Goal: Task Accomplishment & Management: Manage account settings

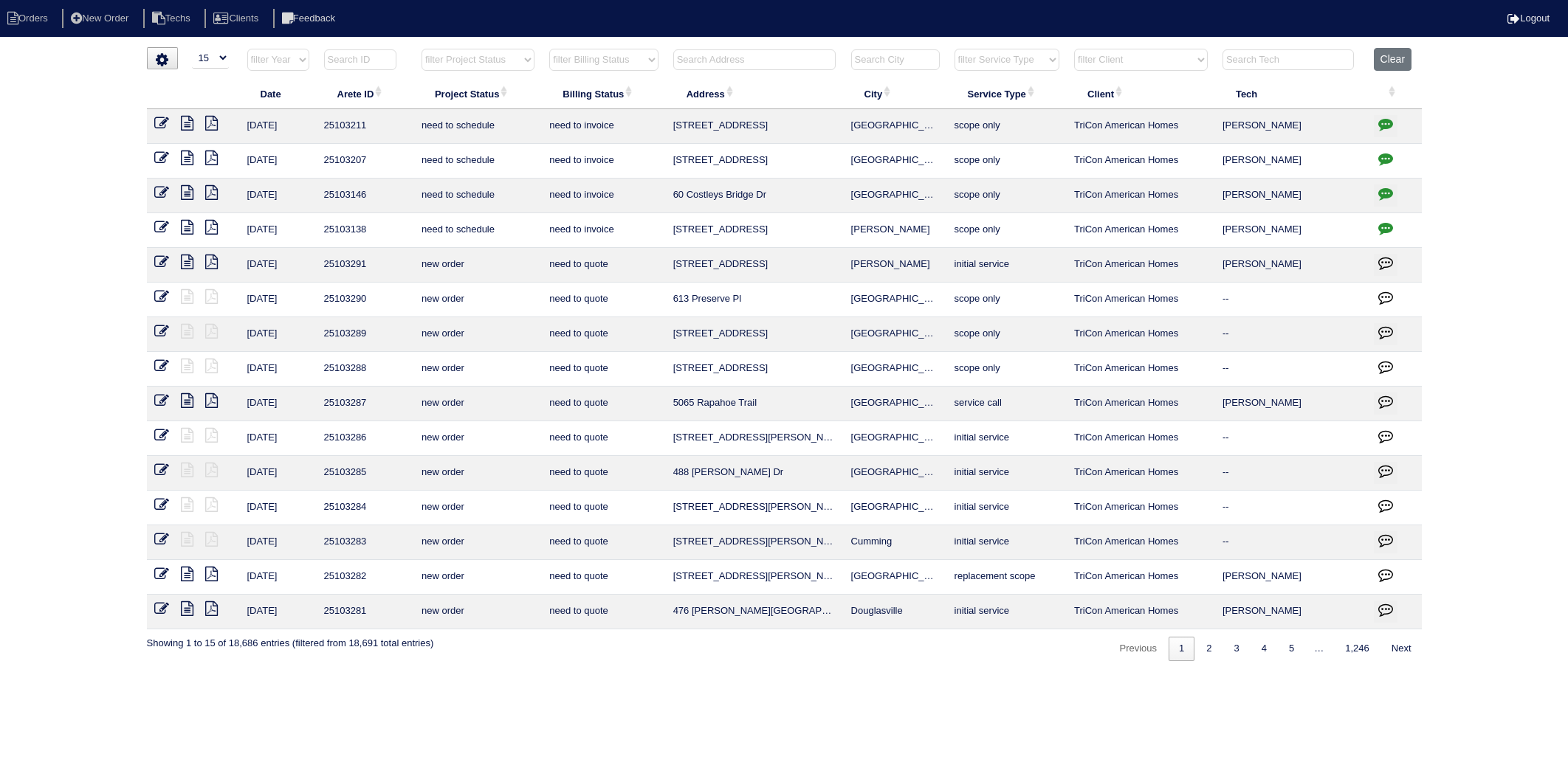
select select "15"
click at [723, 65] on input "text" at bounding box center [754, 60] width 162 height 21
type input "107"
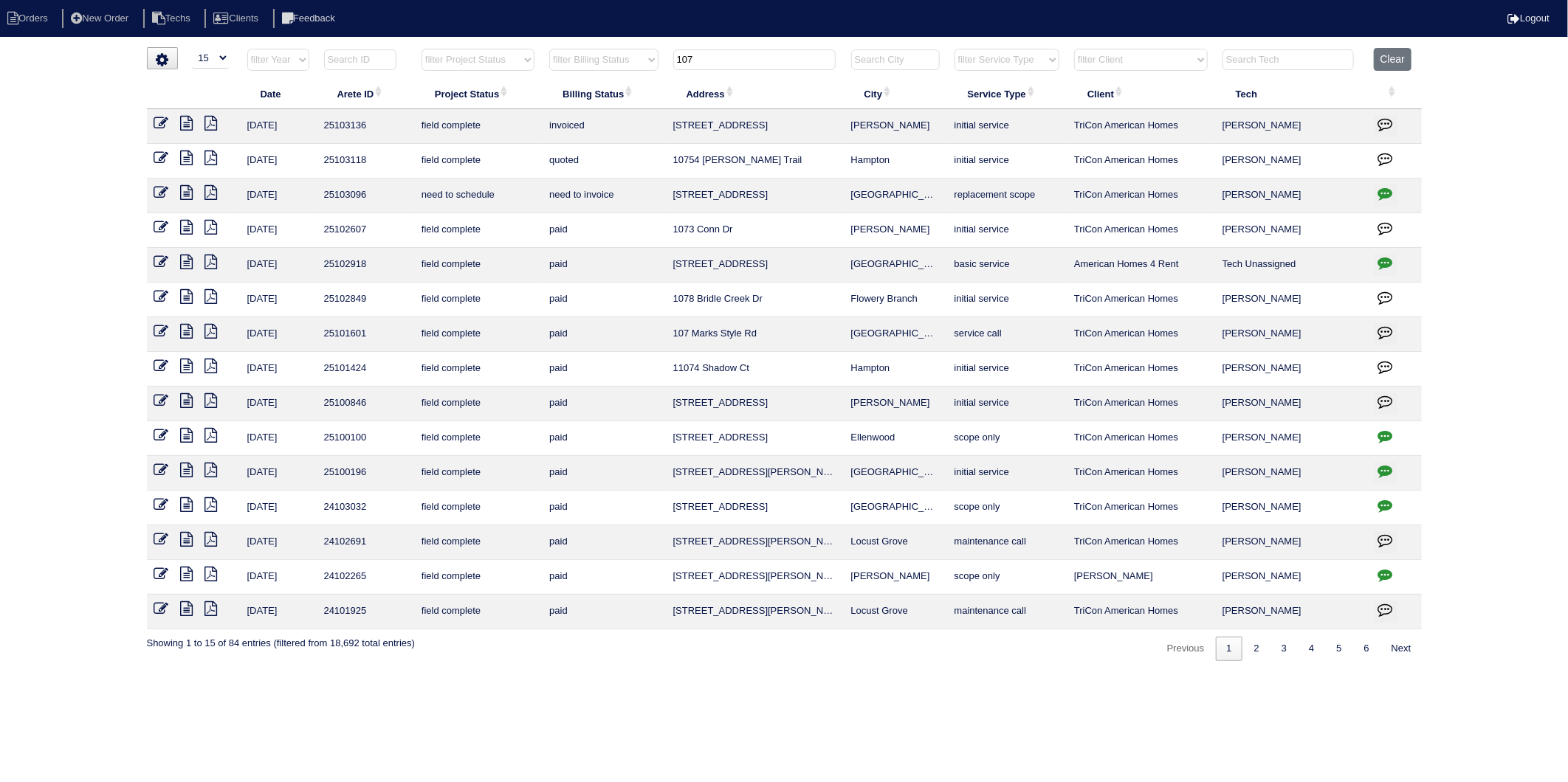
click at [1384, 192] on icon "button" at bounding box center [1385, 193] width 15 height 15
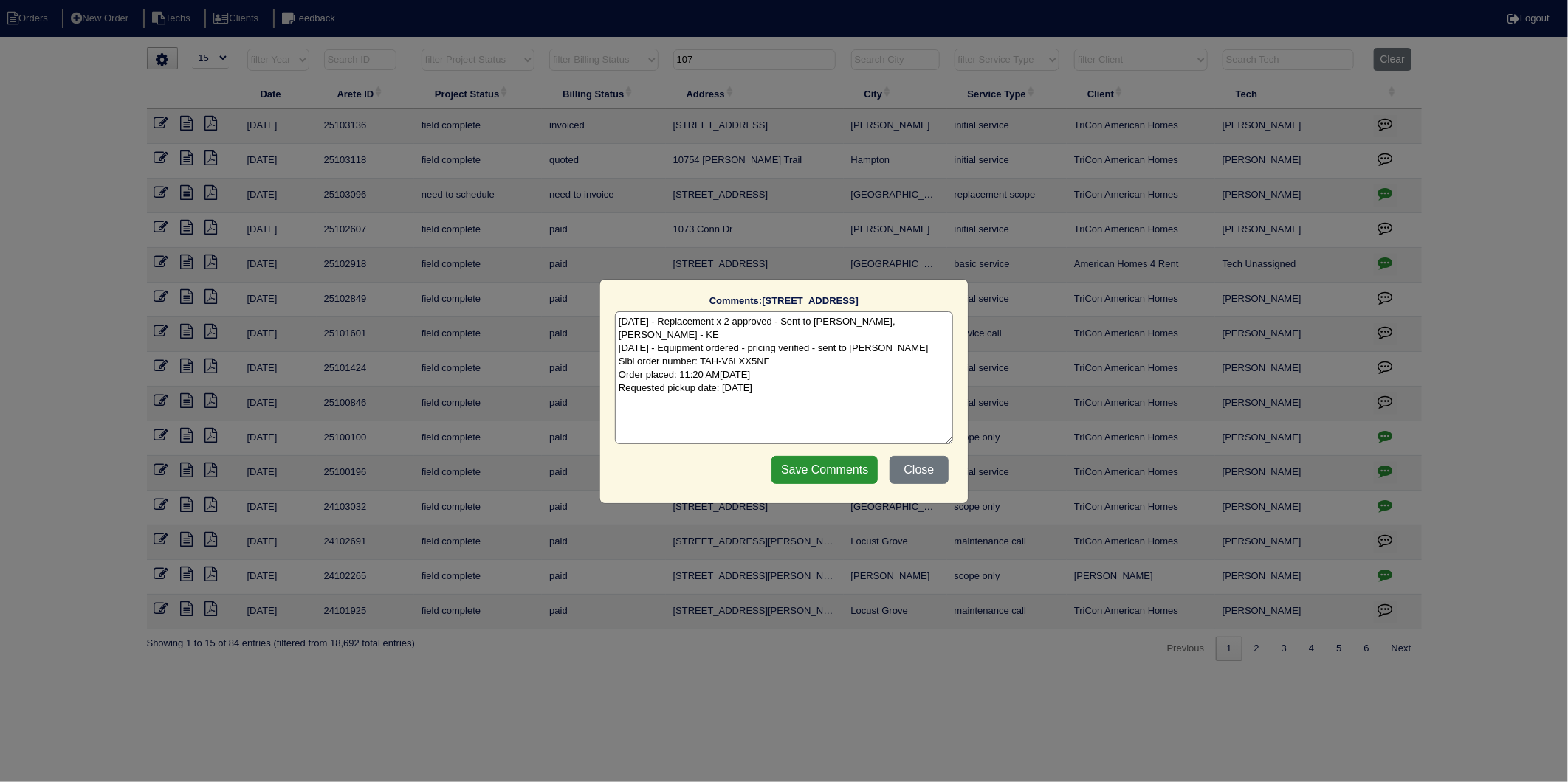
click at [812, 378] on textarea "8/23/25 - Replacement x 2 approved - Sent to Dan, Payton, Reeca - KE 9/3/25 - E…" at bounding box center [784, 377] width 338 height 133
type textarea "8/23/25 - Replacement x 2 approved - Sent to Dan, Payton, Reeca - KE 9/3/25 - E…"
click at [840, 460] on input "Save Comments" at bounding box center [824, 470] width 106 height 28
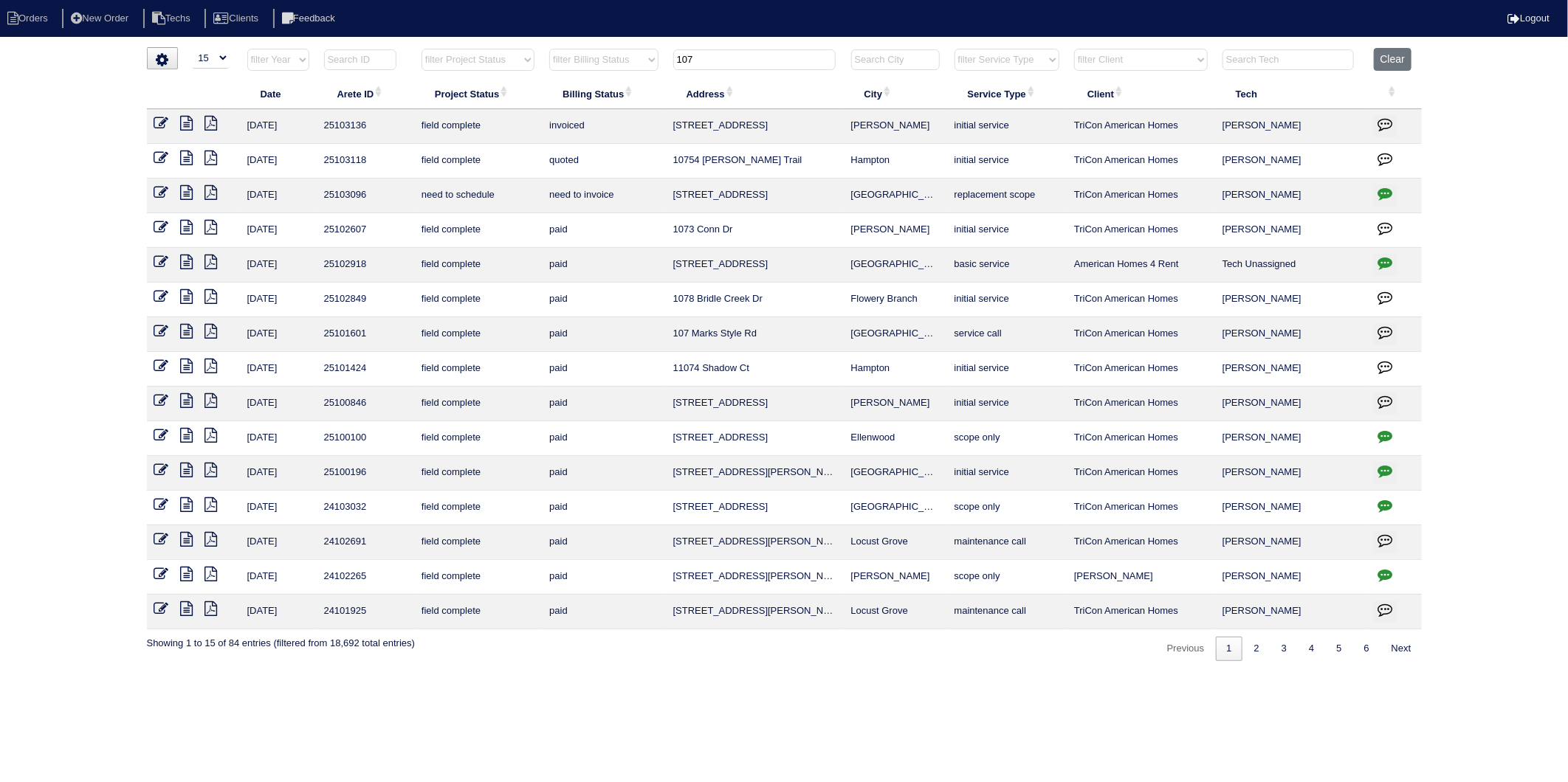
click at [166, 189] on icon at bounding box center [161, 192] width 15 height 15
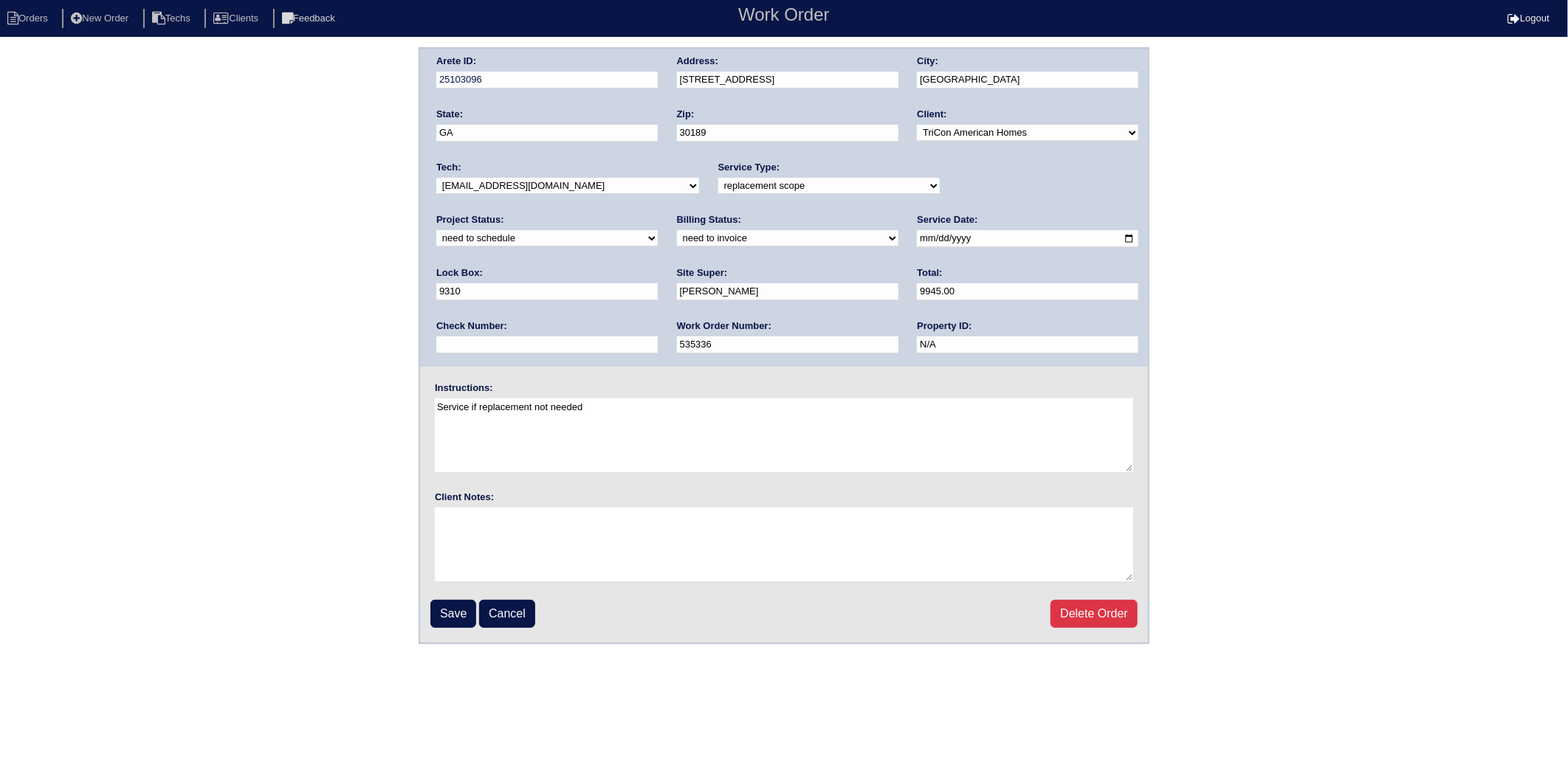
click at [658, 230] on select "new order assigned in progress field complete need to schedule admin review arc…" at bounding box center [547, 238] width 222 height 17
select select "completed"
click at [658, 230] on select "new order assigned in progress field complete need to schedule admin review arc…" at bounding box center [547, 238] width 222 height 17
drag, startPoint x: 514, startPoint y: 235, endPoint x: 503, endPoint y: 246, distance: 15.6
click at [677, 235] on select "need to quote quoted need to invoice invoiced paid warranty purchase order need…" at bounding box center [787, 238] width 222 height 17
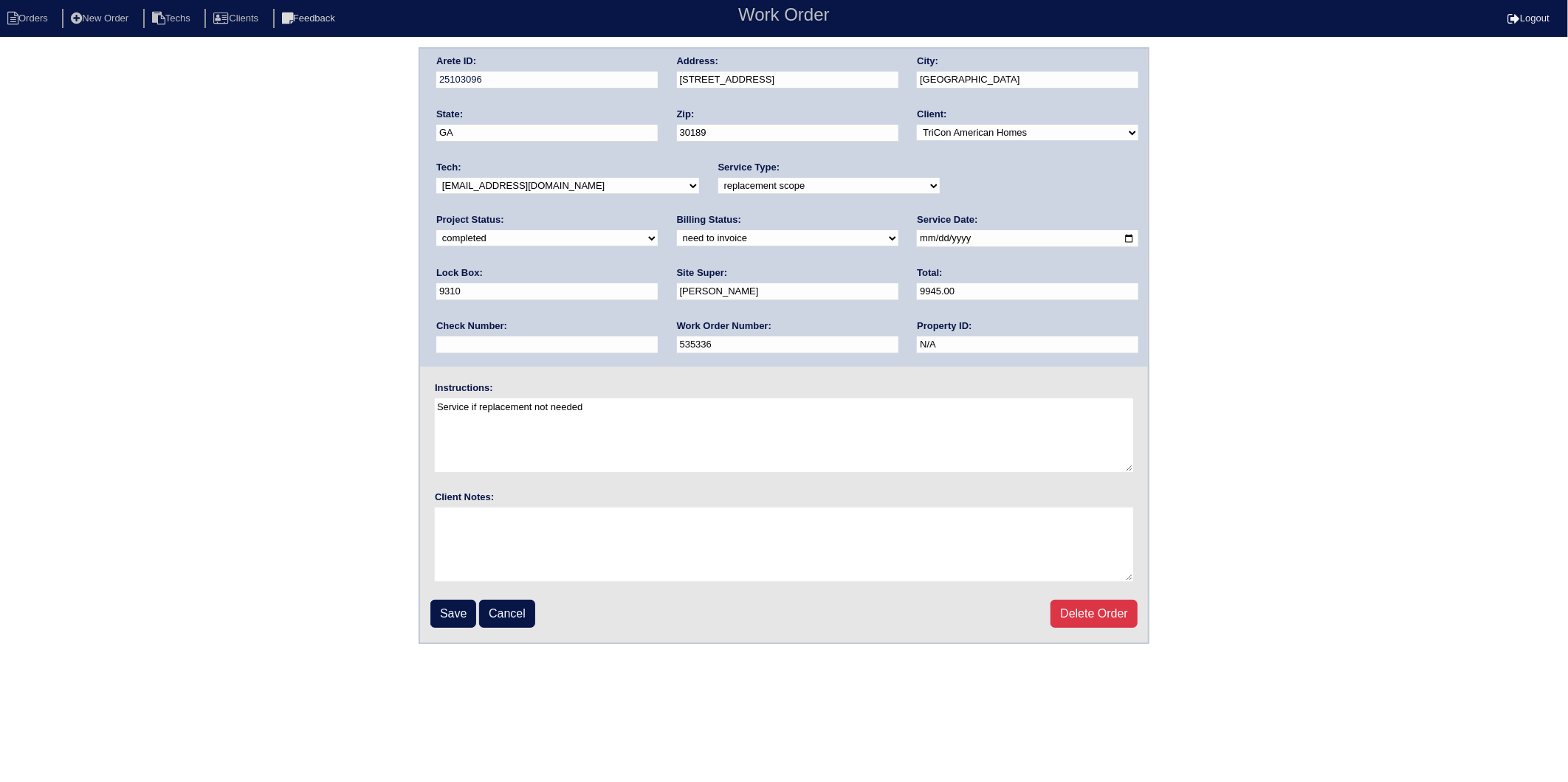
select select "invoiced"
click at [677, 230] on select "need to quote quoted need to invoice invoiced paid warranty purchase order need…" at bounding box center [787, 238] width 222 height 17
drag, startPoint x: 461, startPoint y: 599, endPoint x: 459, endPoint y: 475, distance: 124.0
click at [461, 600] on input "Save" at bounding box center [453, 614] width 45 height 28
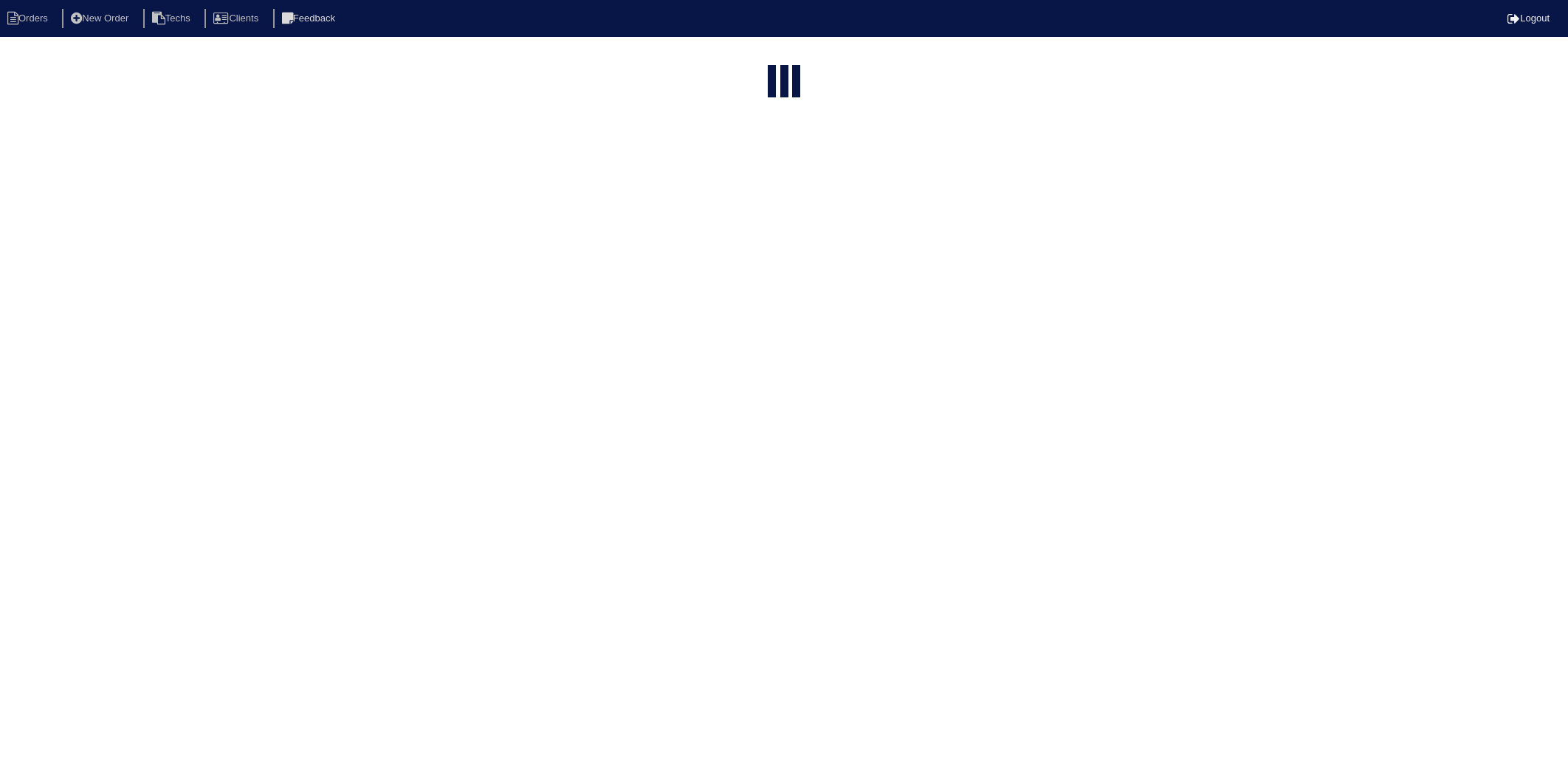
select select "15"
type input "107"
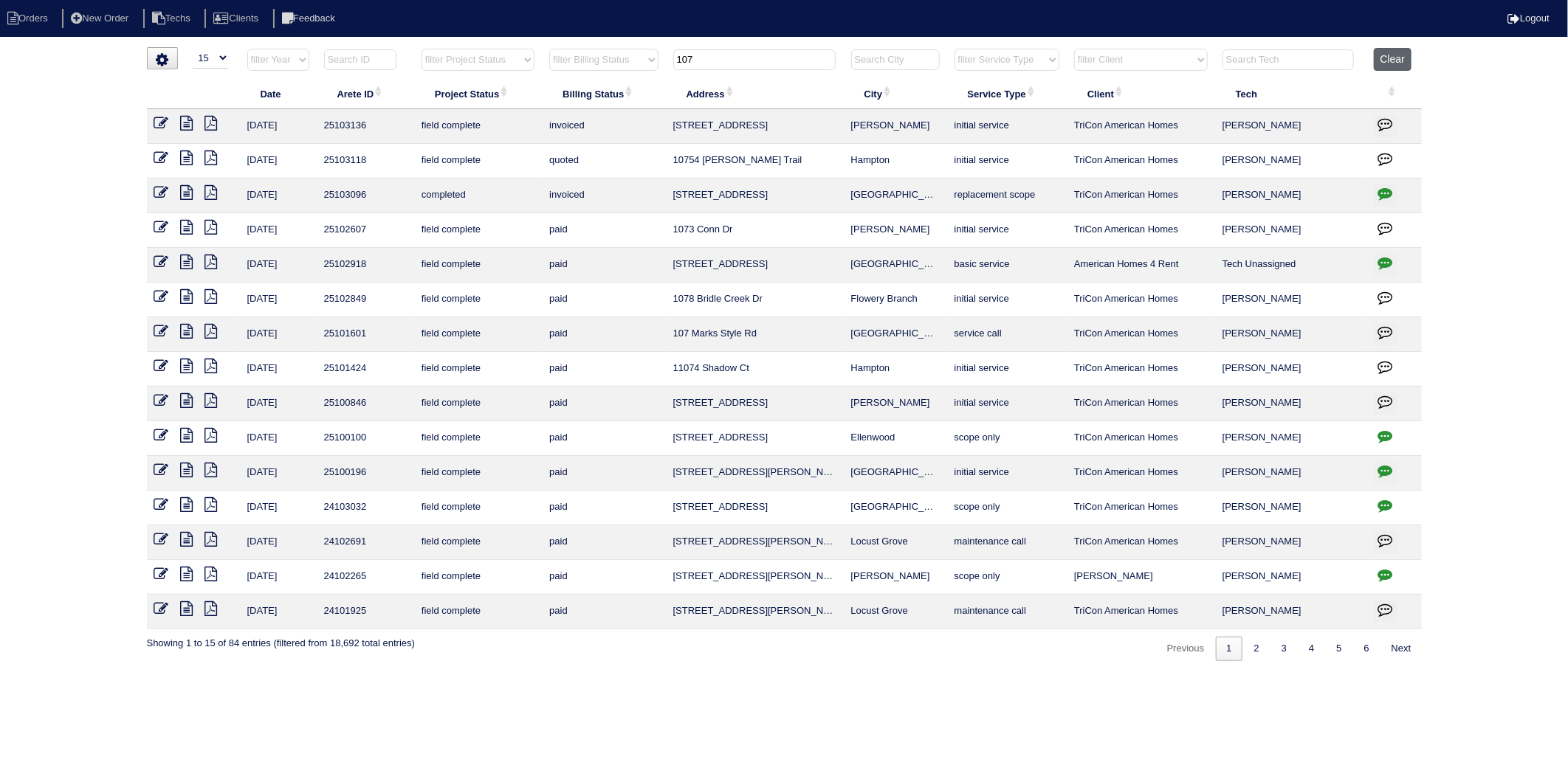
click at [1403, 55] on button "Clear" at bounding box center [1392, 59] width 37 height 23
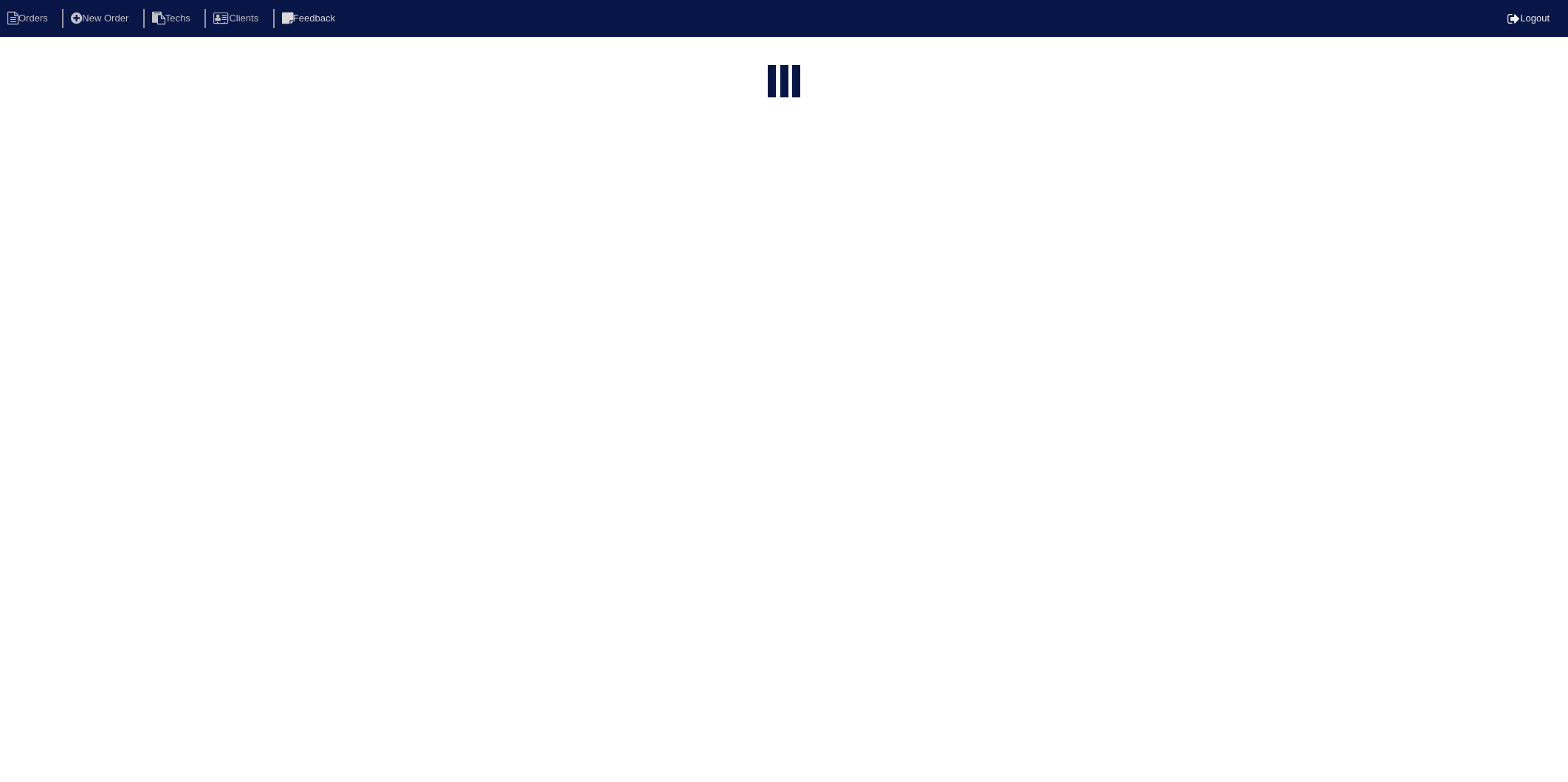
select select "15"
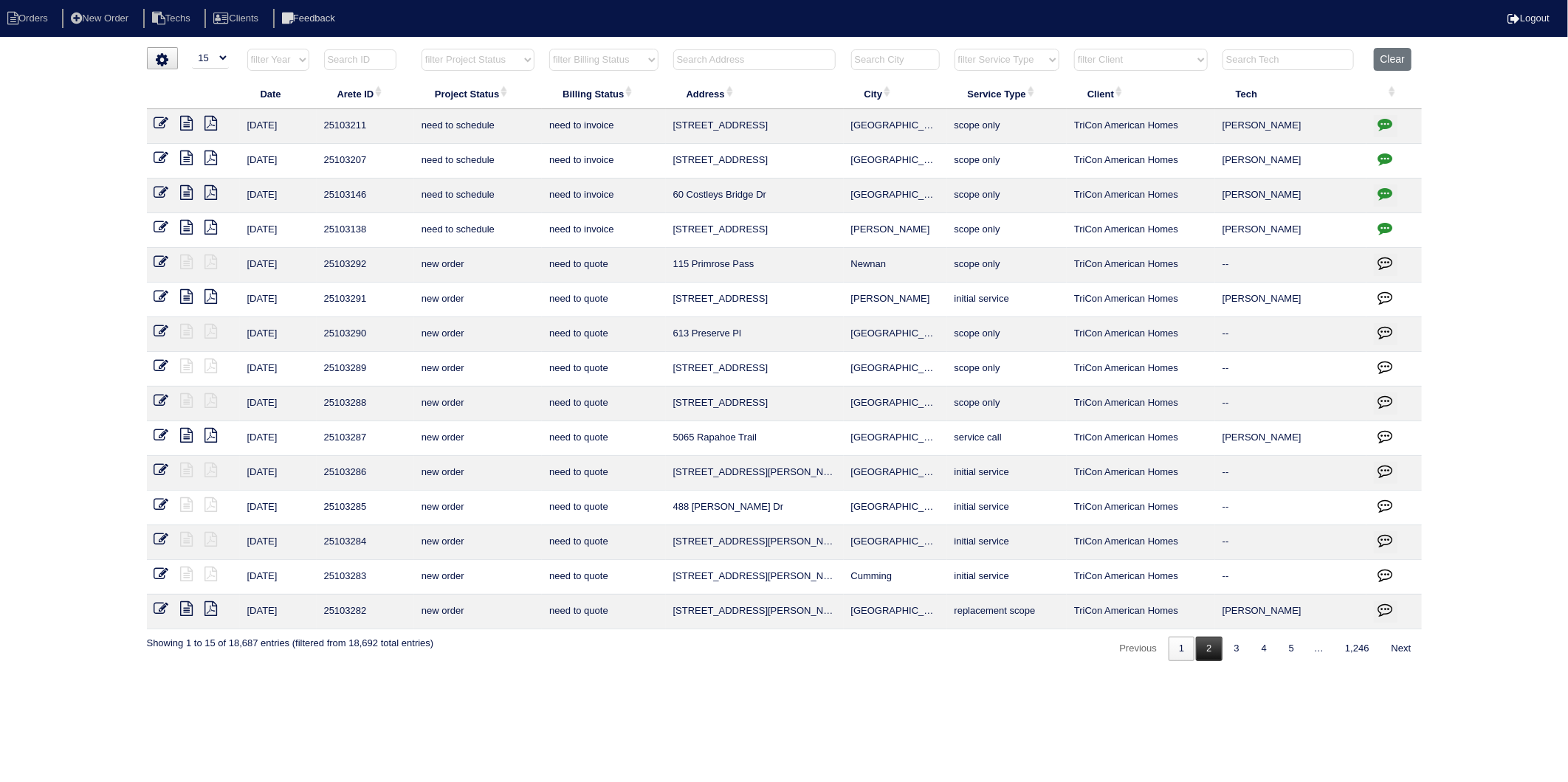
click at [1196, 655] on link "2" at bounding box center [1209, 649] width 26 height 24
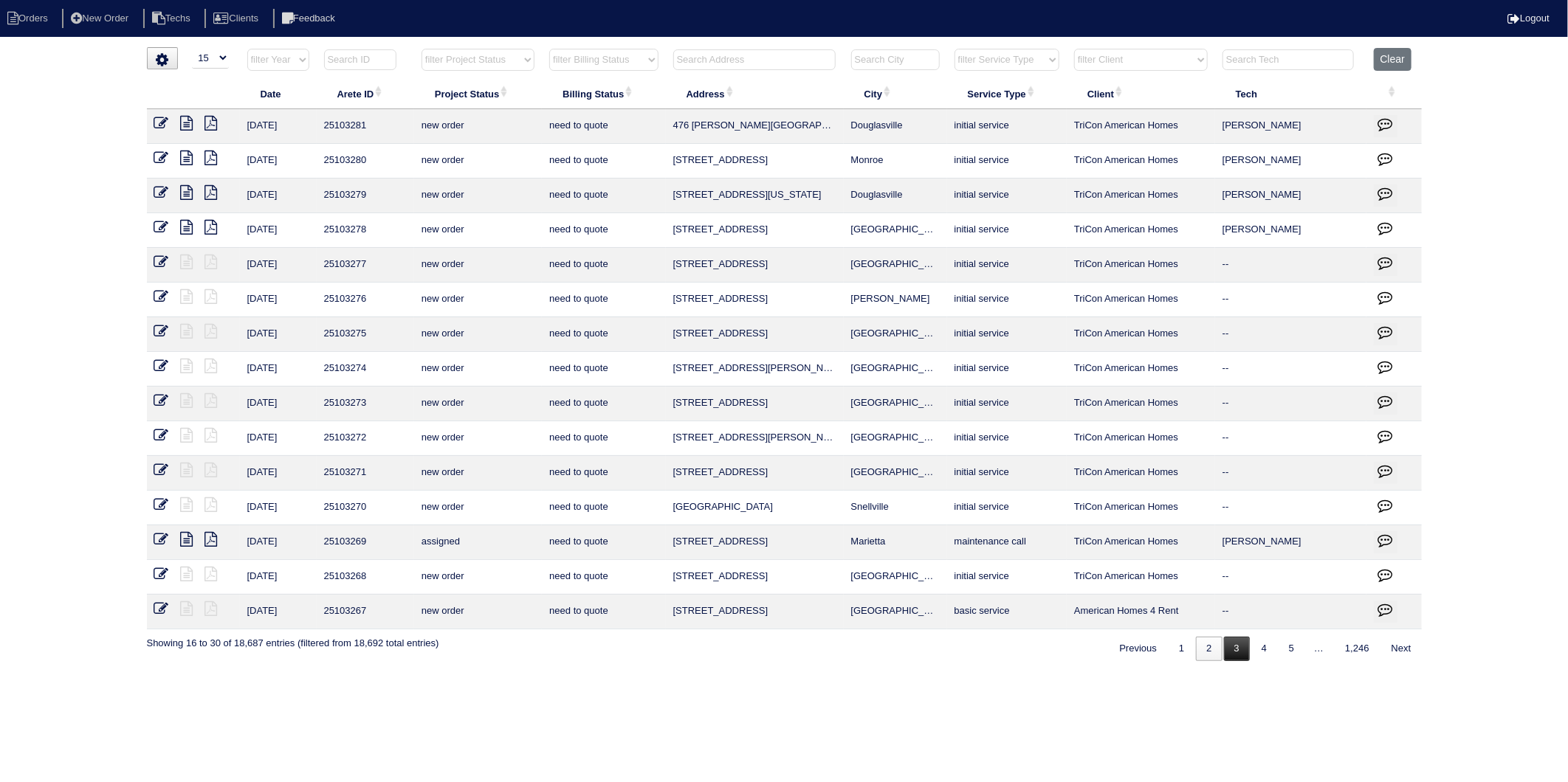
click at [1241, 654] on link "3" at bounding box center [1237, 649] width 26 height 24
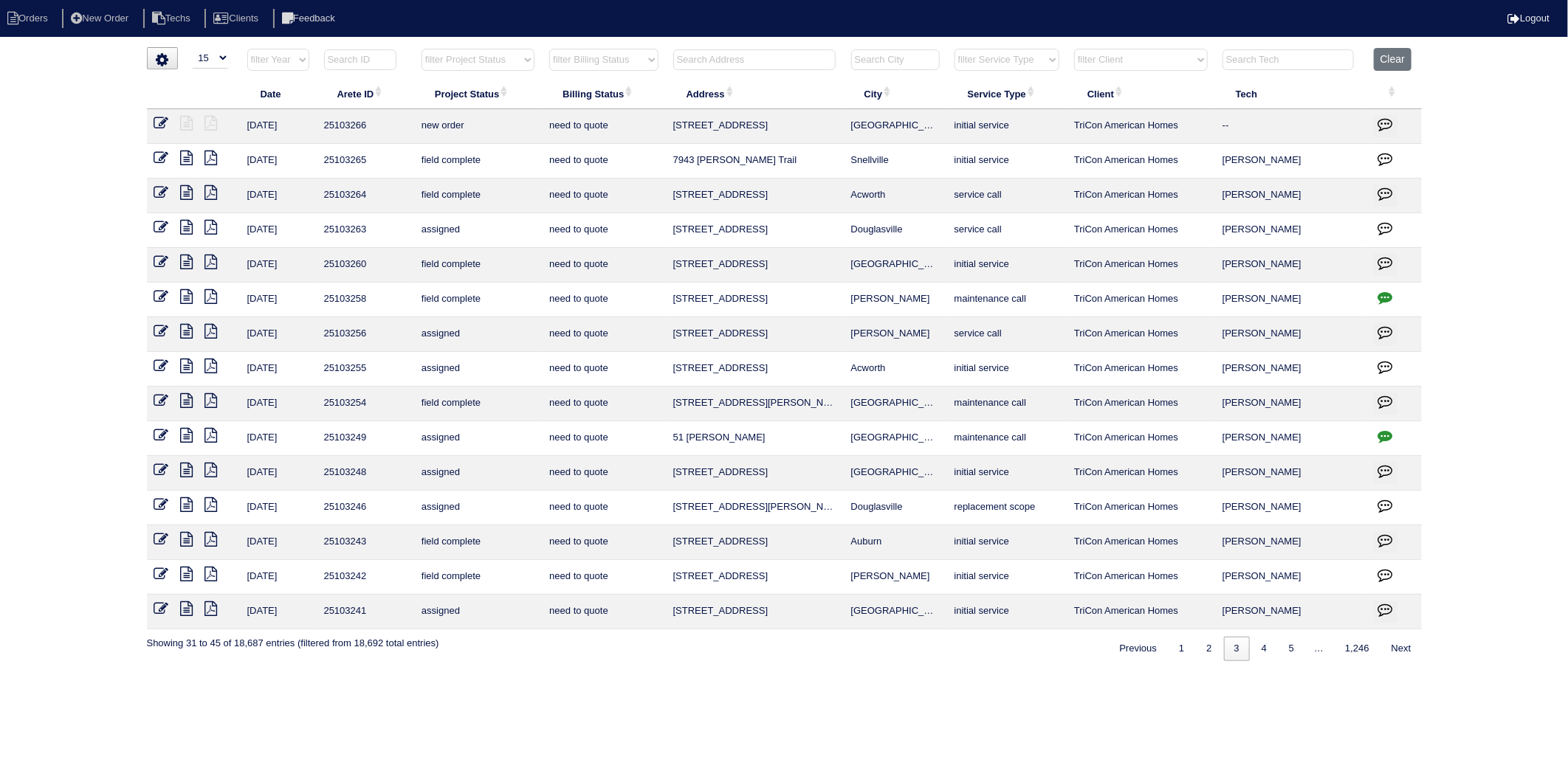
click at [625, 59] on select "filter Billing Status -- Any Billing Status -- need to quote quoted need to inv…" at bounding box center [603, 59] width 108 height 22
click at [549, 49] on select "filter Billing Status -- Any Billing Status -- need to quote quoted need to inv…" at bounding box center [603, 59] width 108 height 22
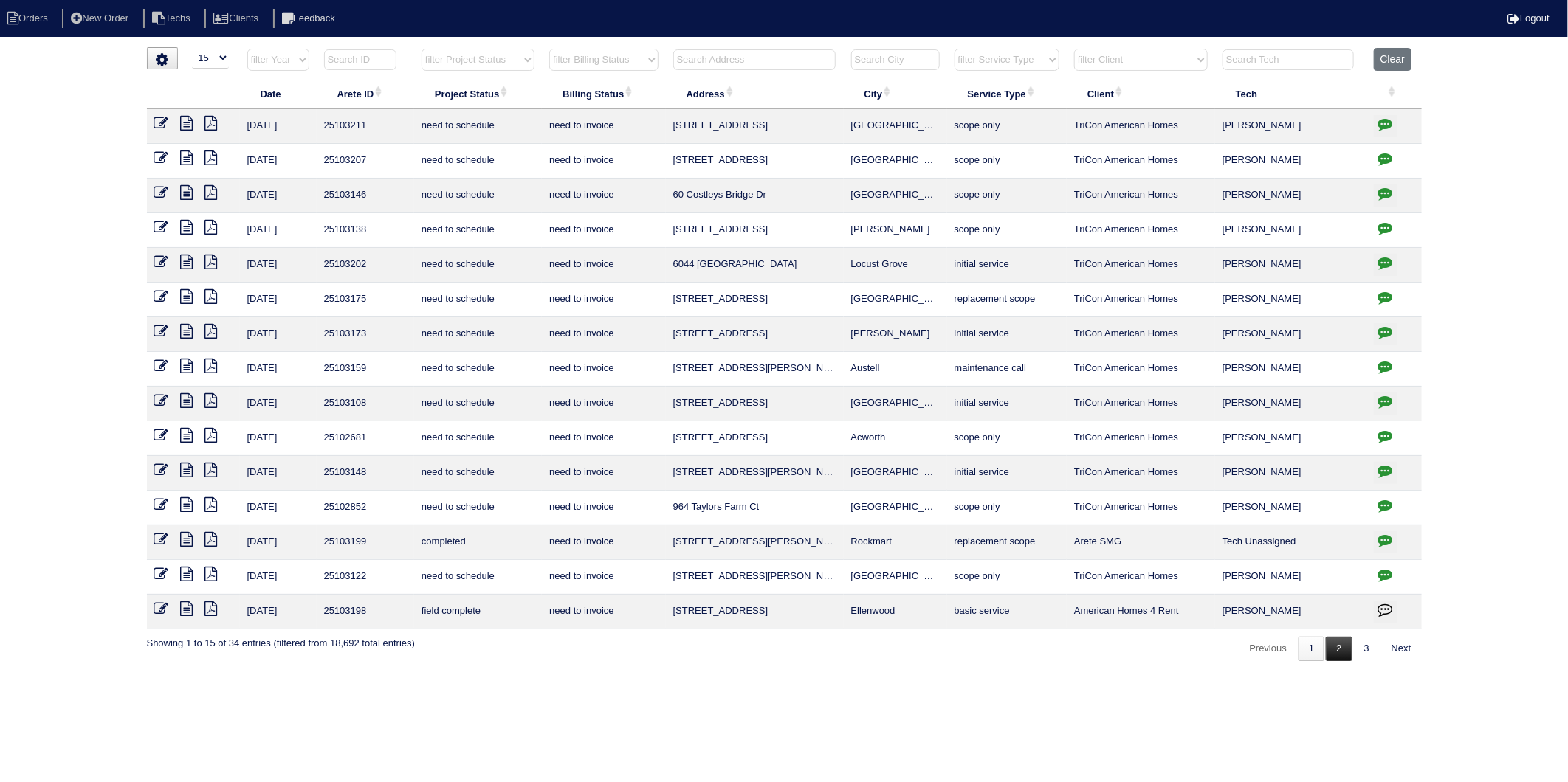
click at [1333, 652] on link "2" at bounding box center [1339, 649] width 26 height 24
select select "need to invoice"
